Goal: Information Seeking & Learning: Learn about a topic

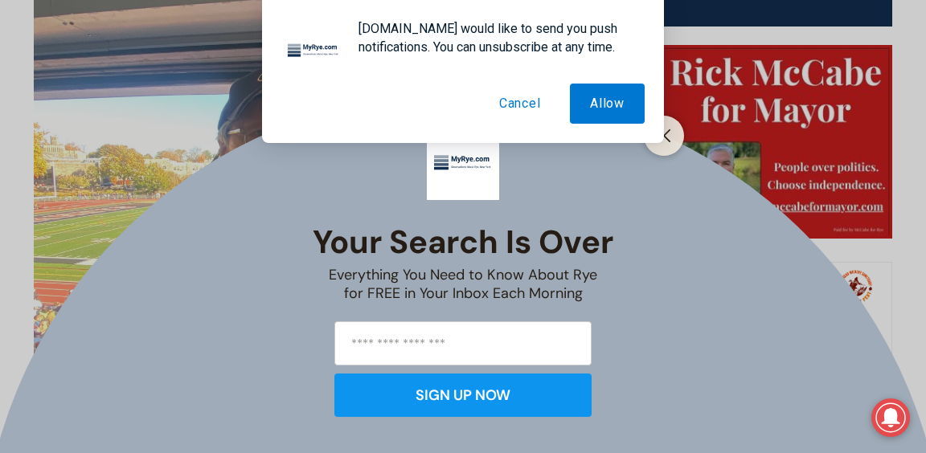
scroll to position [771, 0]
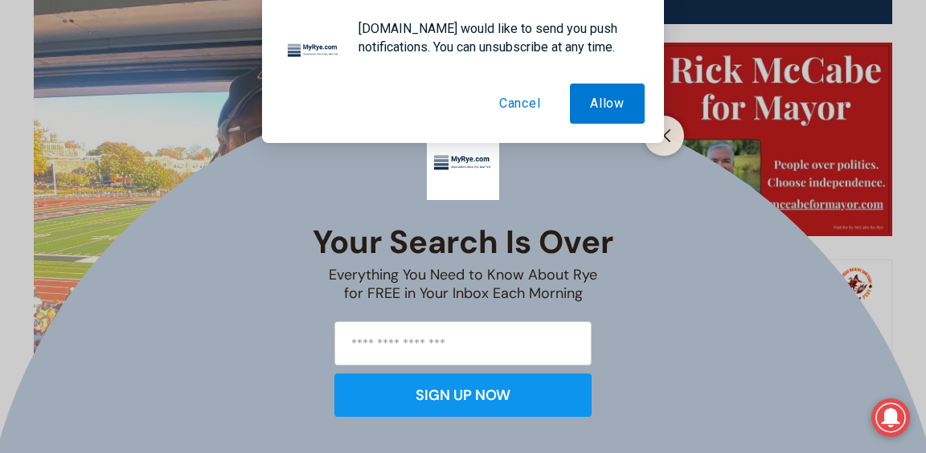
click at [503, 104] on button "Cancel" at bounding box center [520, 104] width 82 height 40
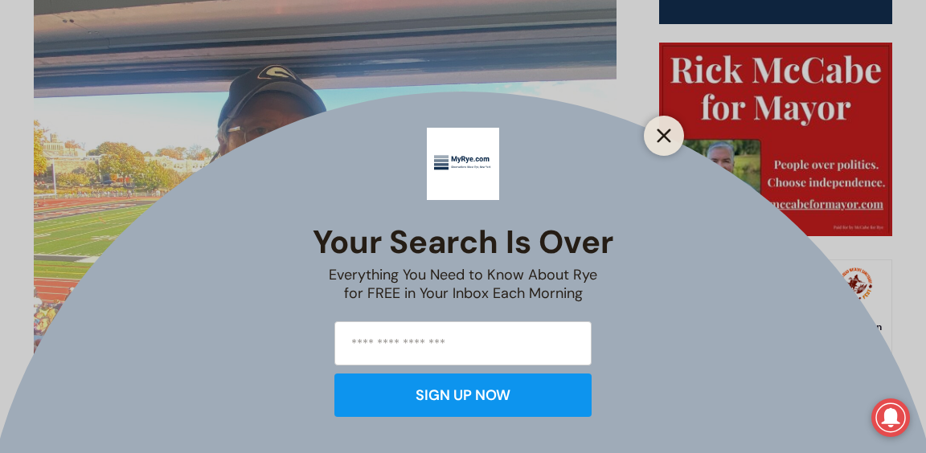
click at [664, 133] on line "Close" at bounding box center [663, 135] width 11 height 11
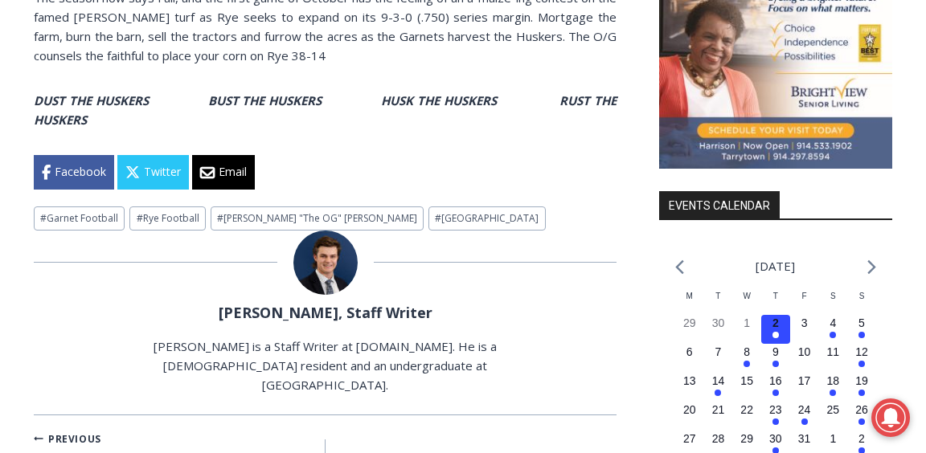
scroll to position [1643, 0]
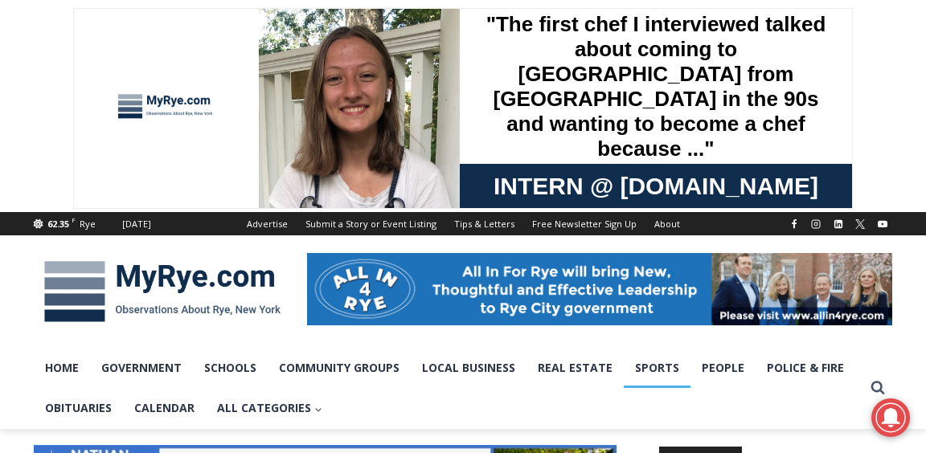
click at [643, 369] on link "Sports" at bounding box center [656, 368] width 67 height 40
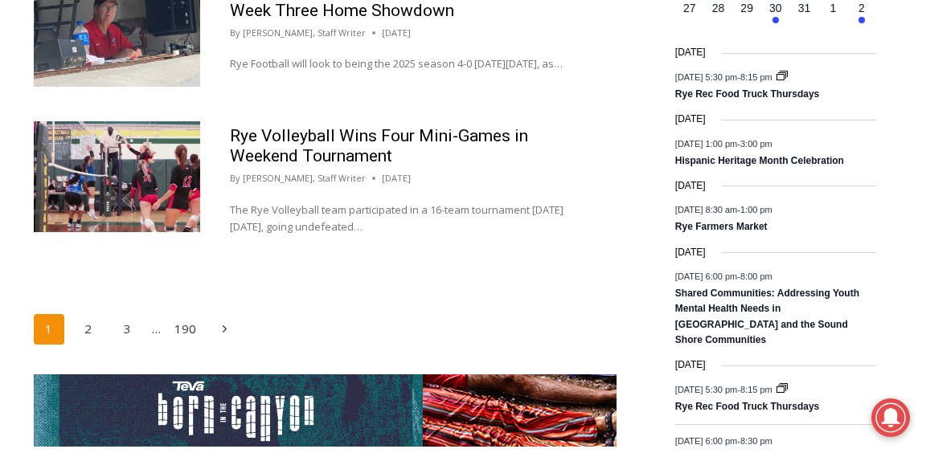
scroll to position [2690, 0]
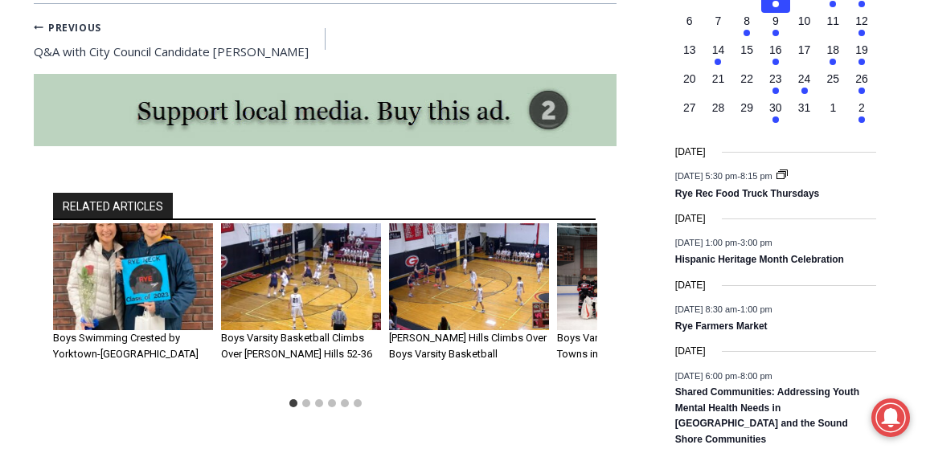
scroll to position [2128, 0]
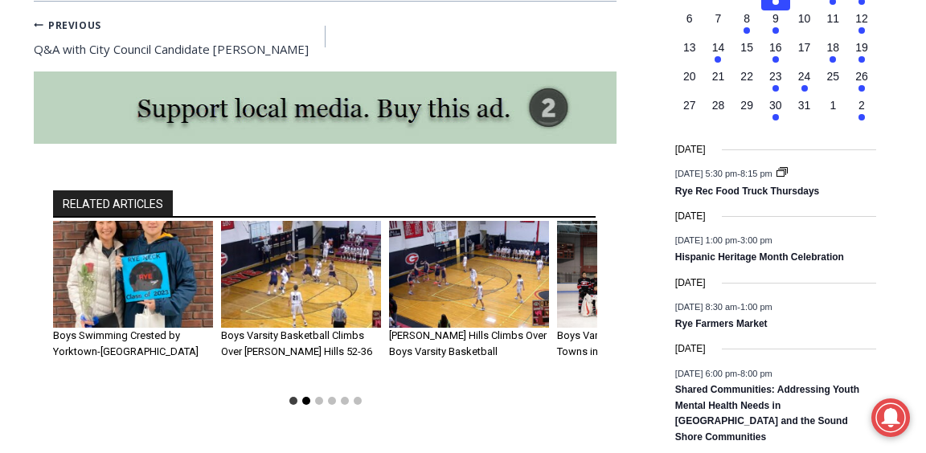
click at [304, 397] on button "Go to slide 2" at bounding box center [306, 401] width 8 height 8
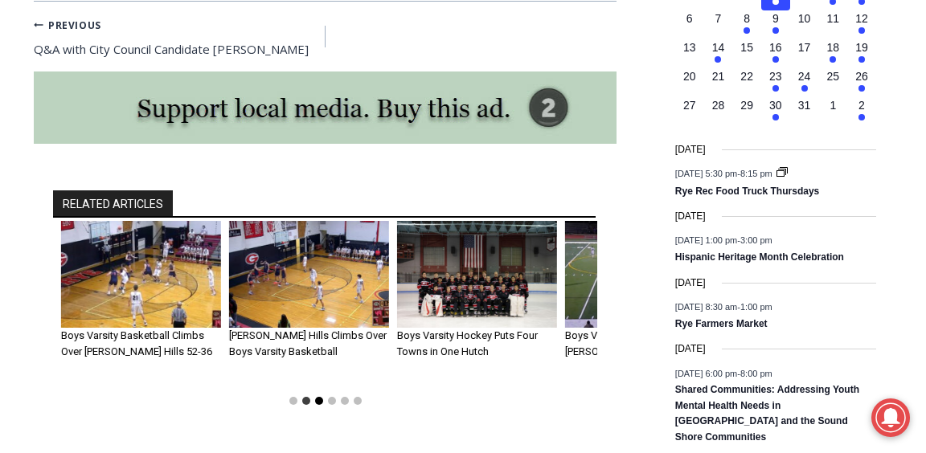
click at [316, 397] on button "Go to slide 3" at bounding box center [319, 401] width 8 height 8
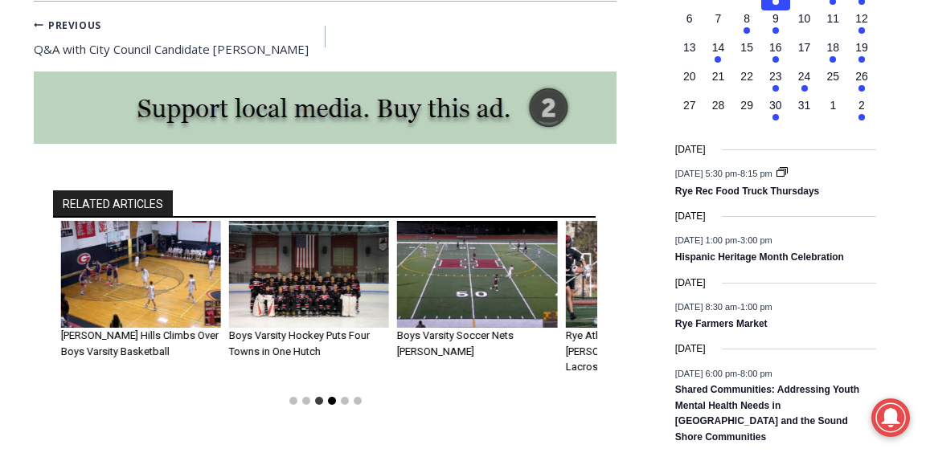
click at [331, 397] on button "Go to slide 4" at bounding box center [332, 401] width 8 height 8
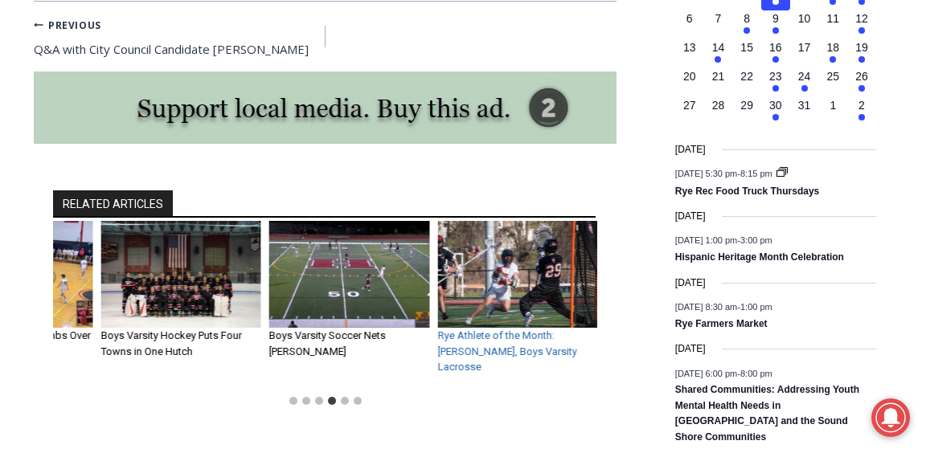
click at [490, 329] on link "Rye Athlete of the Month: [PERSON_NAME], Boys Varsity Lacrosse" at bounding box center [506, 350] width 139 height 43
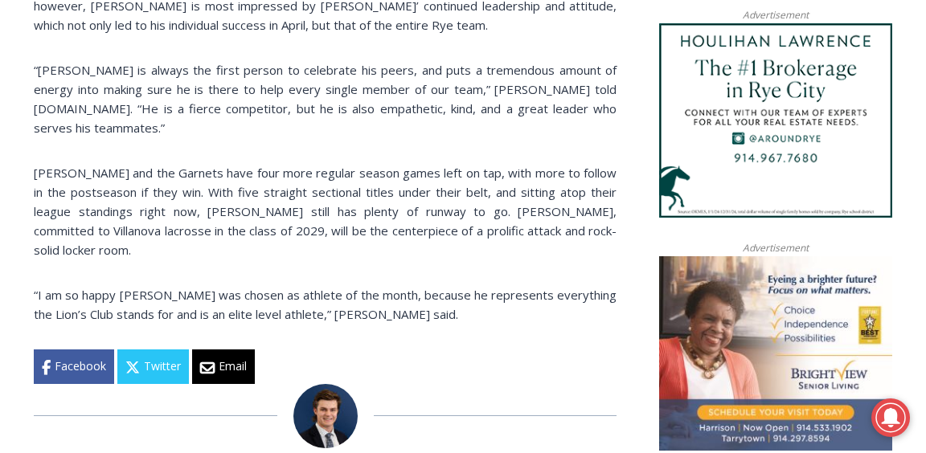
scroll to position [1514, 0]
